Goal: Information Seeking & Learning: Learn about a topic

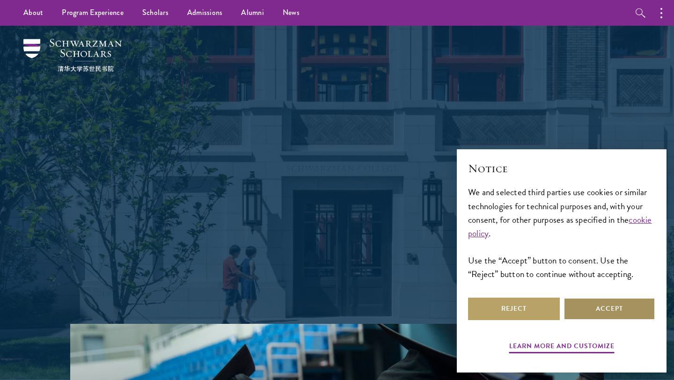
click at [578, 303] on button "Accept" at bounding box center [609, 308] width 92 height 22
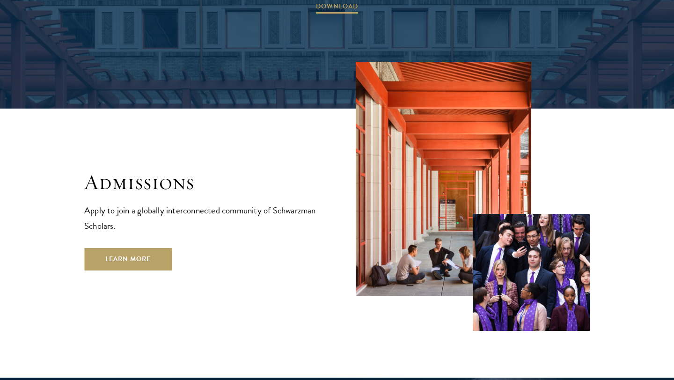
scroll to position [1578, 0]
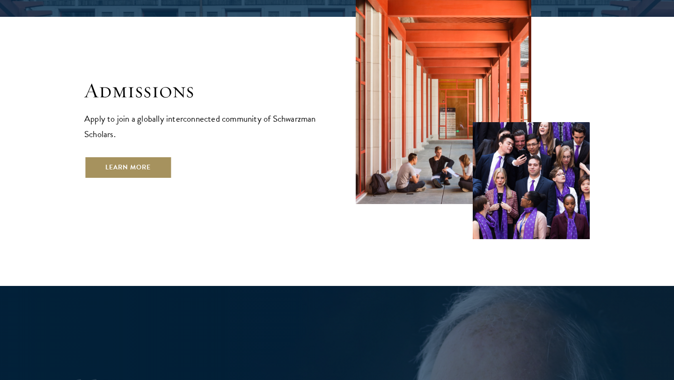
click at [140, 156] on link "Learn More" at bounding box center [127, 167] width 87 height 22
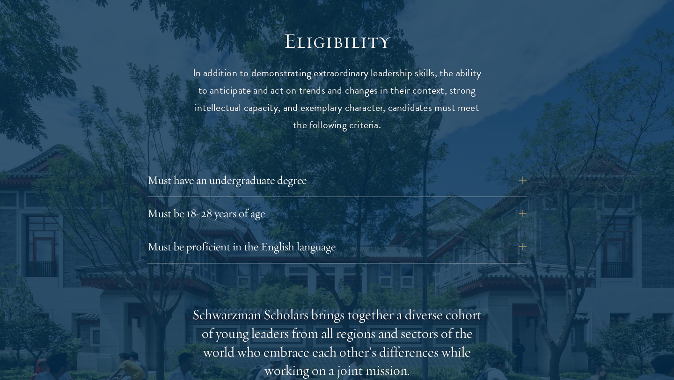
scroll to position [1336, 0]
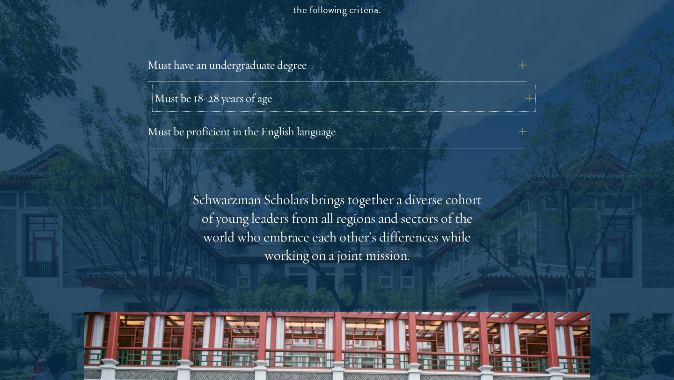
click at [362, 87] on button "Must be 18-28 years of age" at bounding box center [343, 98] width 379 height 22
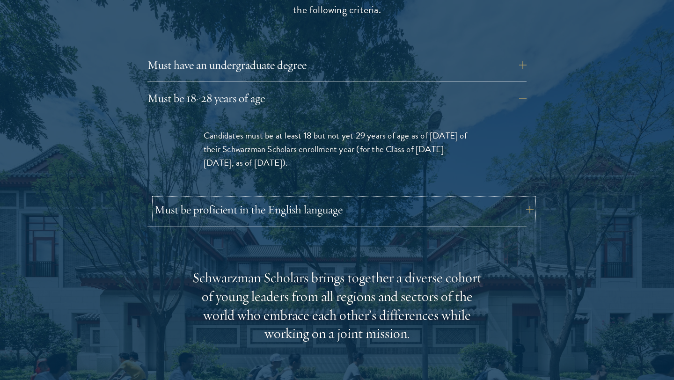
click at [355, 198] on button "Must be proficient in the English language" at bounding box center [343, 209] width 379 height 22
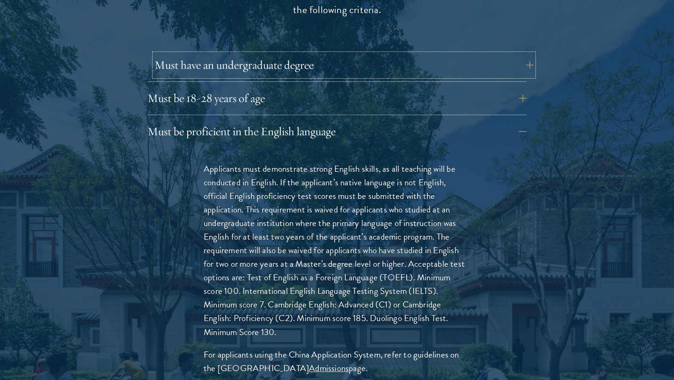
click at [373, 54] on button "Must have an undergraduate degree" at bounding box center [343, 65] width 379 height 22
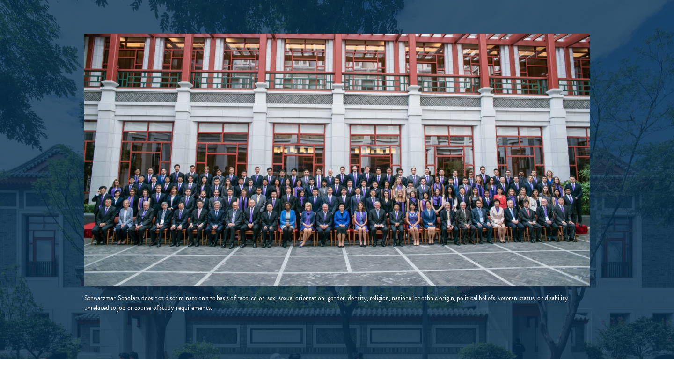
scroll to position [1758, 0]
